Goal: Information Seeking & Learning: Check status

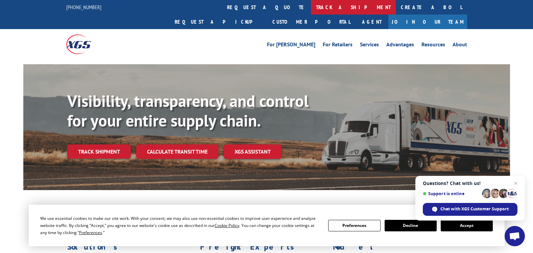
click at [311, 8] on link "track a shipment" at bounding box center [353, 7] width 85 height 15
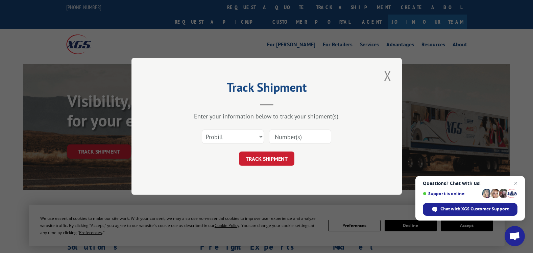
click at [294, 136] on input at bounding box center [300, 137] width 62 height 14
type input "17386326"
click at [275, 159] on button "TRACK SHIPMENT" at bounding box center [266, 159] width 55 height 14
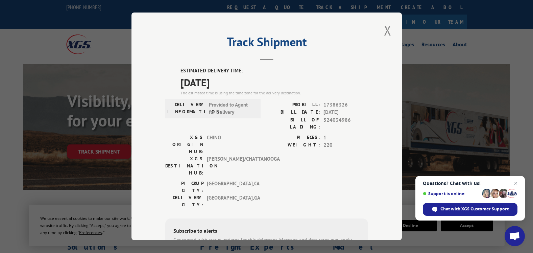
drag, startPoint x: 173, startPoint y: 72, endPoint x: 238, endPoint y: 79, distance: 66.3
click at [238, 79] on div "ESTIMATED DELIVERY TIME: [DATE] The estimated time is using the time zone for t…" at bounding box center [266, 188] width 203 height 243
copy div "ESTIMATED DELIVERY TIME: [DATE]"
click at [383, 31] on button "Close modal" at bounding box center [387, 30] width 11 height 19
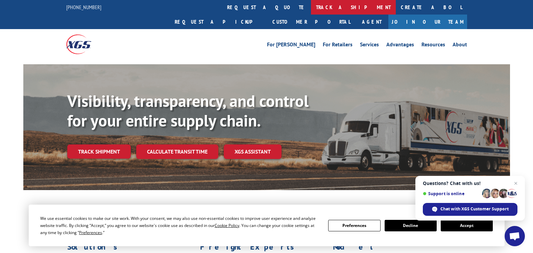
click at [311, 9] on link "track a shipment" at bounding box center [353, 7] width 85 height 15
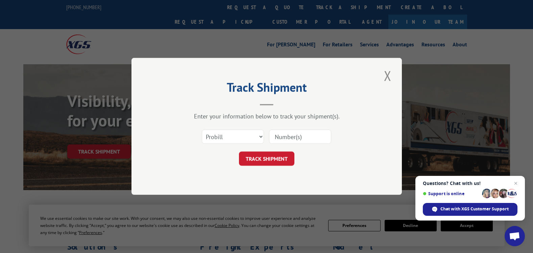
click at [291, 136] on input at bounding box center [300, 137] width 62 height 14
type input "16955570"
click button "TRACK SHIPMENT" at bounding box center [266, 159] width 55 height 14
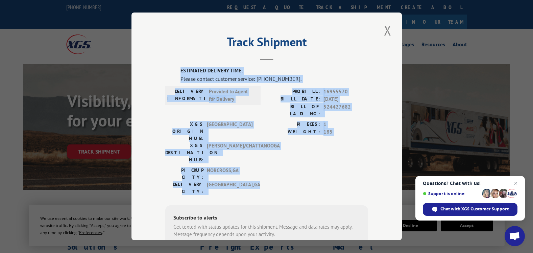
drag, startPoint x: 174, startPoint y: 66, endPoint x: 363, endPoint y: 147, distance: 205.9
click at [363, 147] on div "Track Shipment ESTIMATED DELIVERY TIME: Please contact customer service: [PHONE…" at bounding box center [266, 125] width 270 height 227
copy div "ESTIMATED DELIVERY TIME: Please contact customer service: [PHONE_NUMBER]. DELIV…"
click at [388, 30] on button "Close modal" at bounding box center [387, 30] width 11 height 19
